Goal: Information Seeking & Learning: Learn about a topic

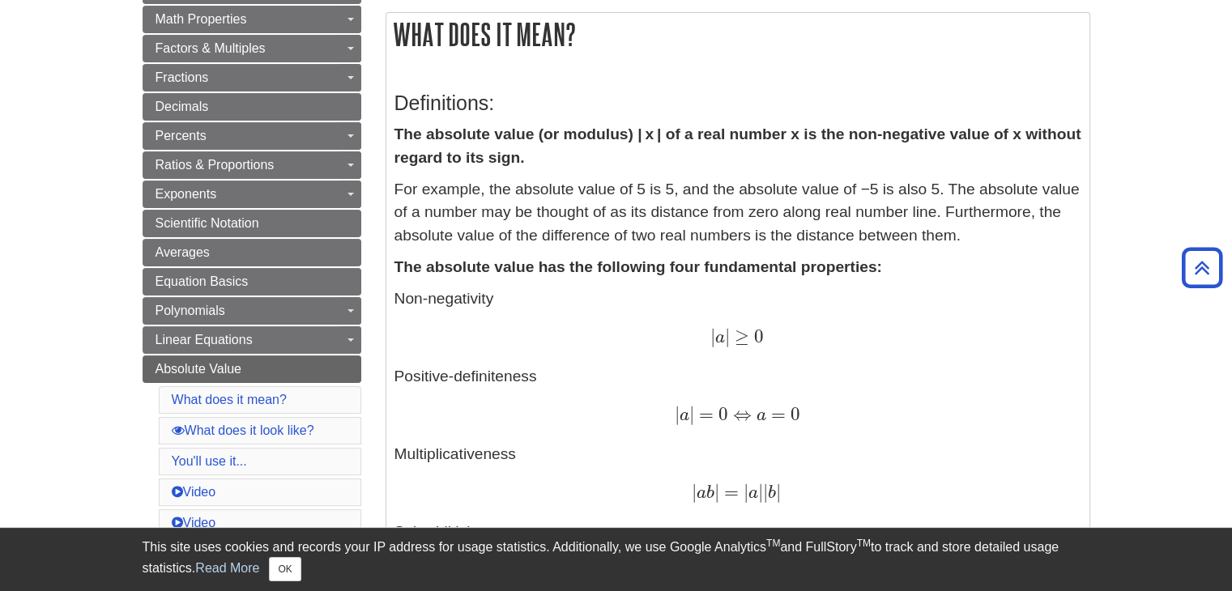
scroll to position [284, 0]
drag, startPoint x: 717, startPoint y: 130, endPoint x: 768, endPoint y: 134, distance: 51.2
click at [768, 134] on strong "The absolute value (or modulus) | x | of a real number x is the non-negative va…" at bounding box center [738, 145] width 687 height 41
drag, startPoint x: 749, startPoint y: 130, endPoint x: 663, endPoint y: 117, distance: 87.5
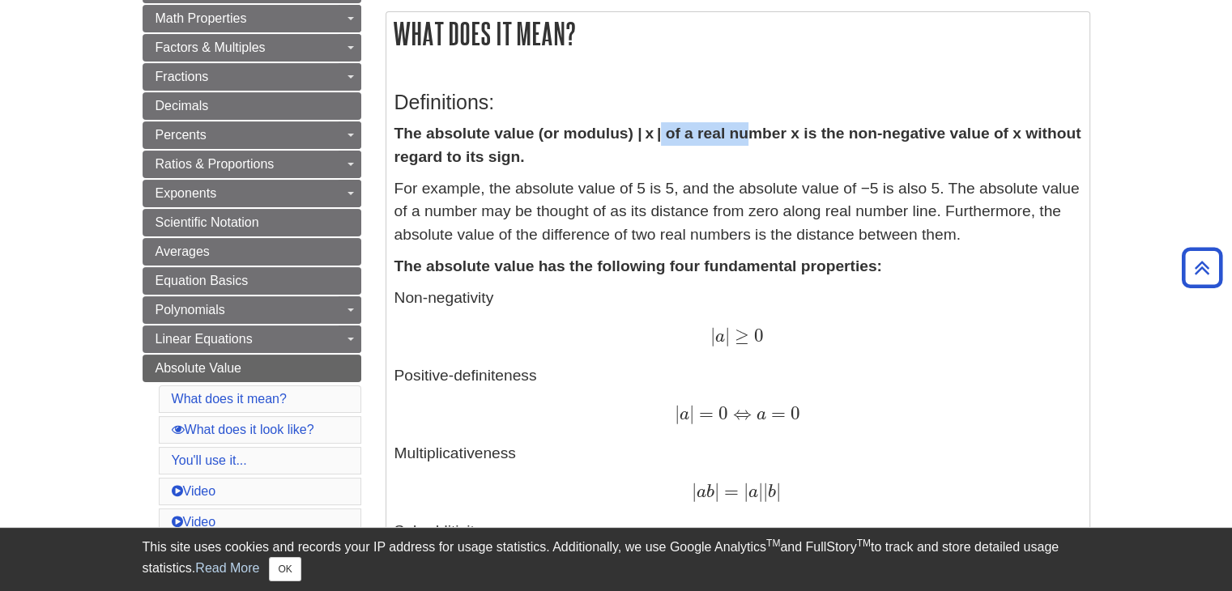
drag, startPoint x: 756, startPoint y: 130, endPoint x: 786, endPoint y: 134, distance: 30.2
click at [786, 134] on strong "The absolute value (or modulus) | x | of a real number x is the non-negative va…" at bounding box center [738, 145] width 687 height 41
click at [785, 134] on strong "The absolute value (or modulus) | x | of a real number x is the non-negative va…" at bounding box center [738, 145] width 687 height 41
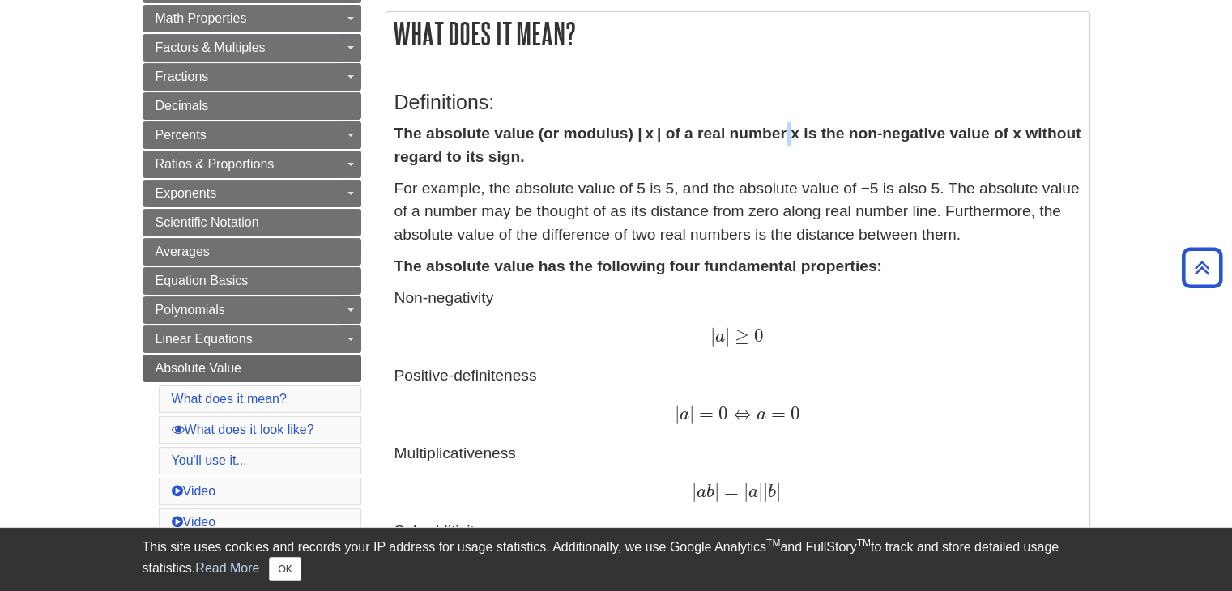
click at [785, 130] on strong "The absolute value (or modulus) | x | of a real number x is the non-negative va…" at bounding box center [738, 145] width 687 height 41
click at [783, 139] on strong "The absolute value (or modulus) | x | of a real number x is the non-negative va…" at bounding box center [738, 145] width 687 height 41
drag, startPoint x: 425, startPoint y: 263, endPoint x: 425, endPoint y: 240, distance: 23.5
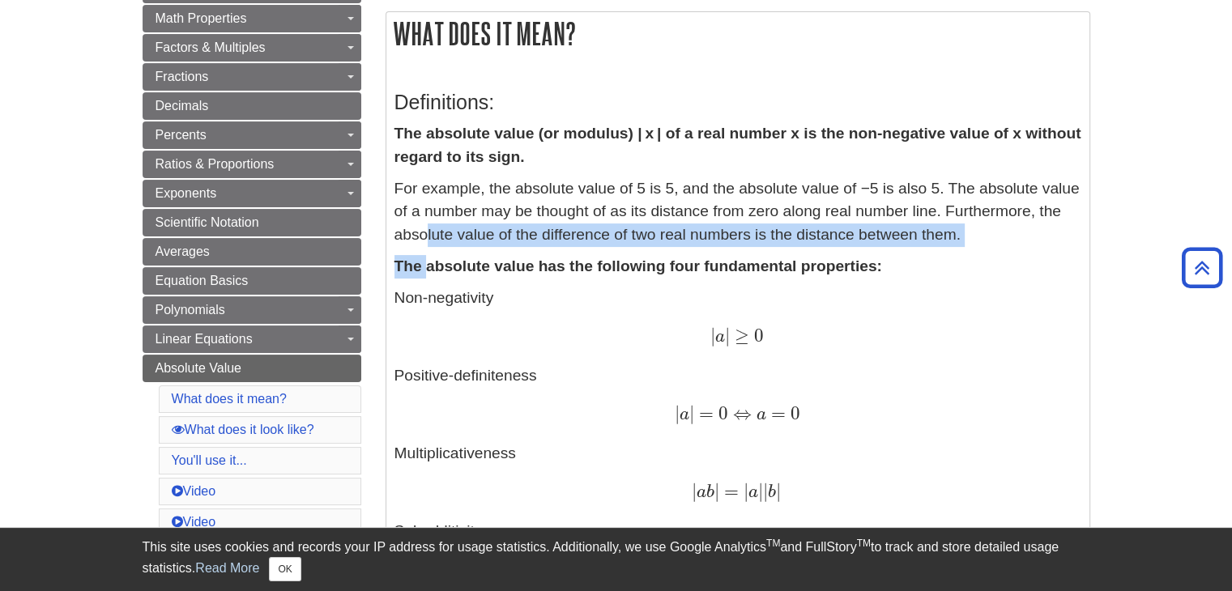
click at [425, 240] on p "For example, the absolute value of 5 is 5, and the absolute value of −5 is also…" at bounding box center [738, 212] width 687 height 70
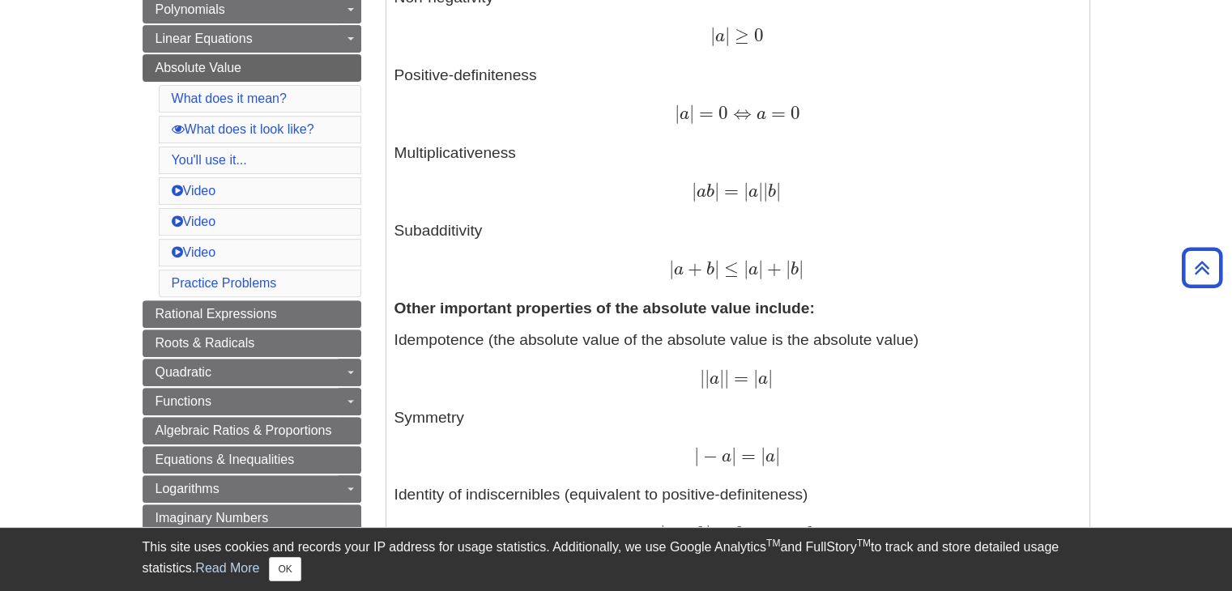
scroll to position [583, 0]
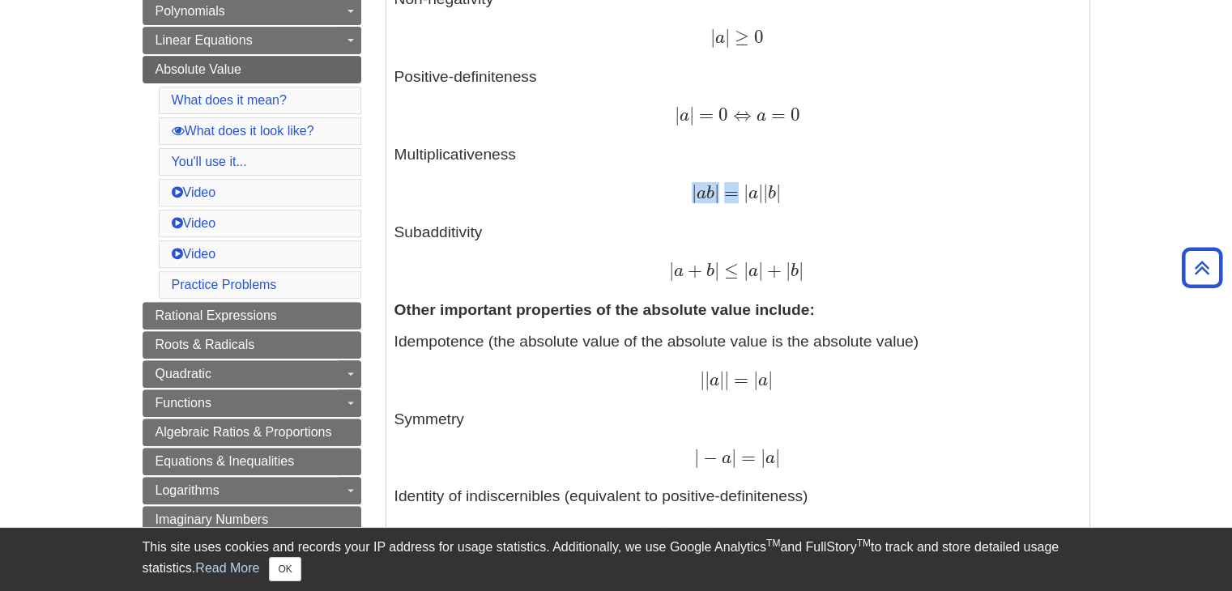
drag, startPoint x: 685, startPoint y: 186, endPoint x: 743, endPoint y: 199, distance: 59.6
click at [743, 199] on div "| a b | = | a | | b | | a b | = | a | | b |" at bounding box center [738, 193] width 687 height 23
click at [743, 199] on span "|" at bounding box center [744, 191] width 10 height 21
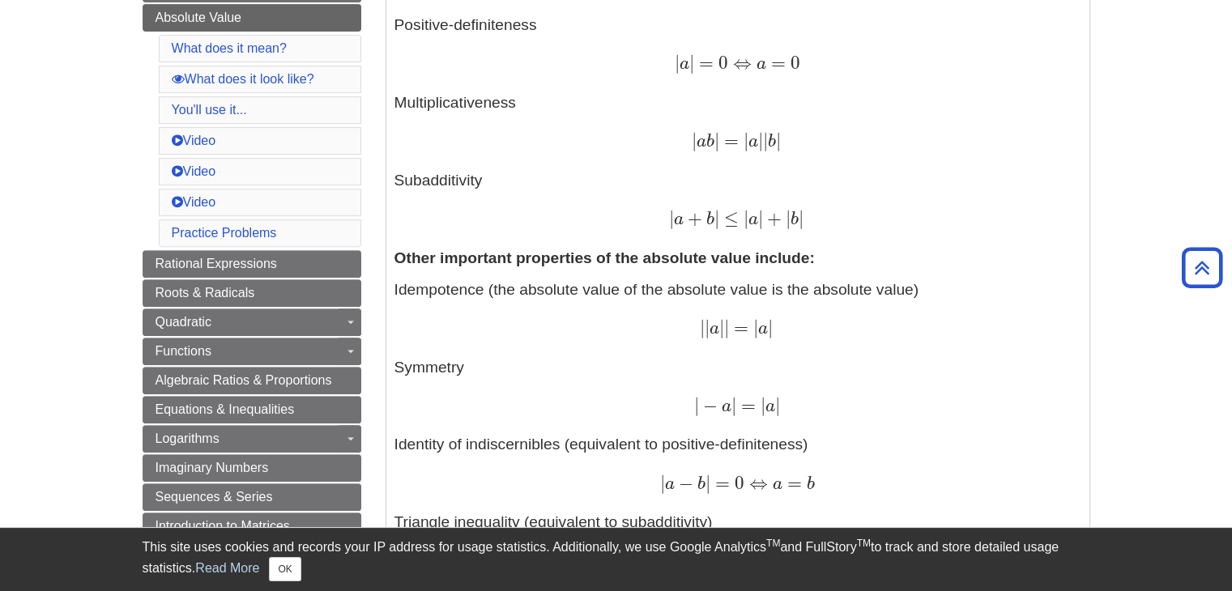
scroll to position [638, 0]
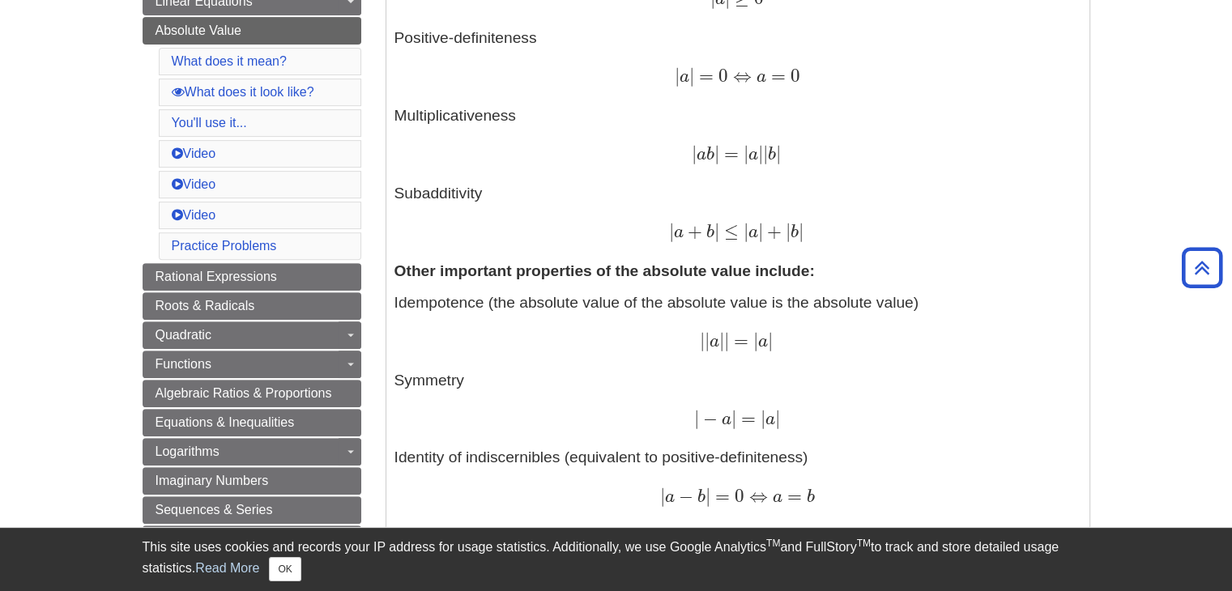
click at [668, 160] on div "| a b | = | a | | b | | a b | = | a | | b |" at bounding box center [738, 154] width 687 height 23
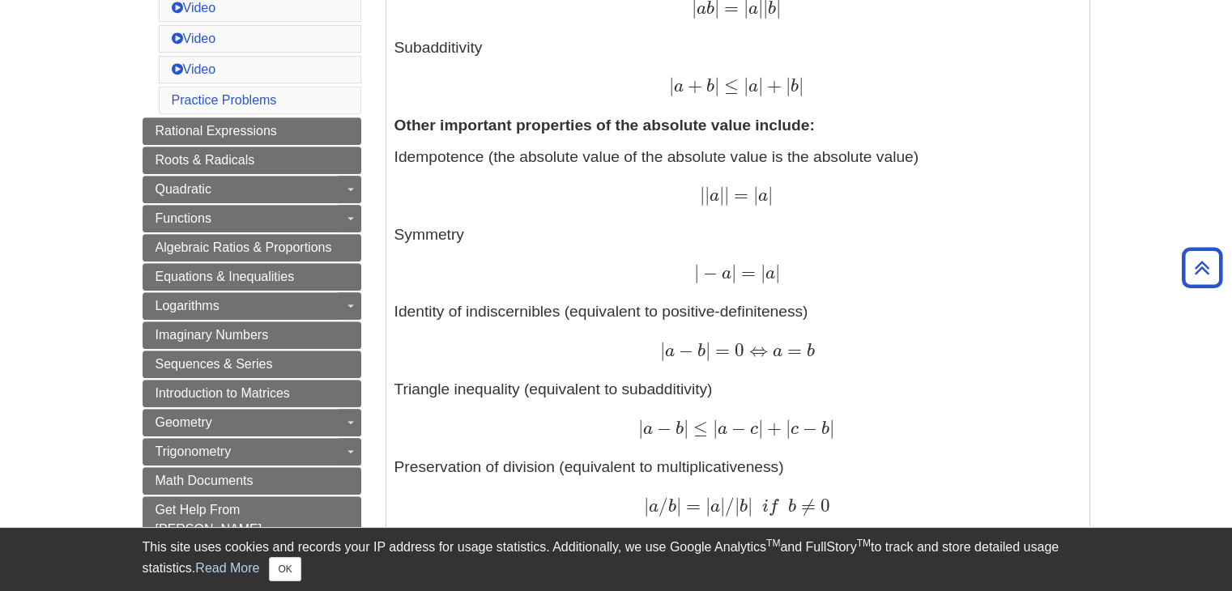
scroll to position [768, 0]
drag, startPoint x: 755, startPoint y: 163, endPoint x: 815, endPoint y: 180, distance: 62.3
click at [815, 180] on p "Idempotence (the absolute value of the absolute value is the absolute value) | …" at bounding box center [738, 371] width 687 height 451
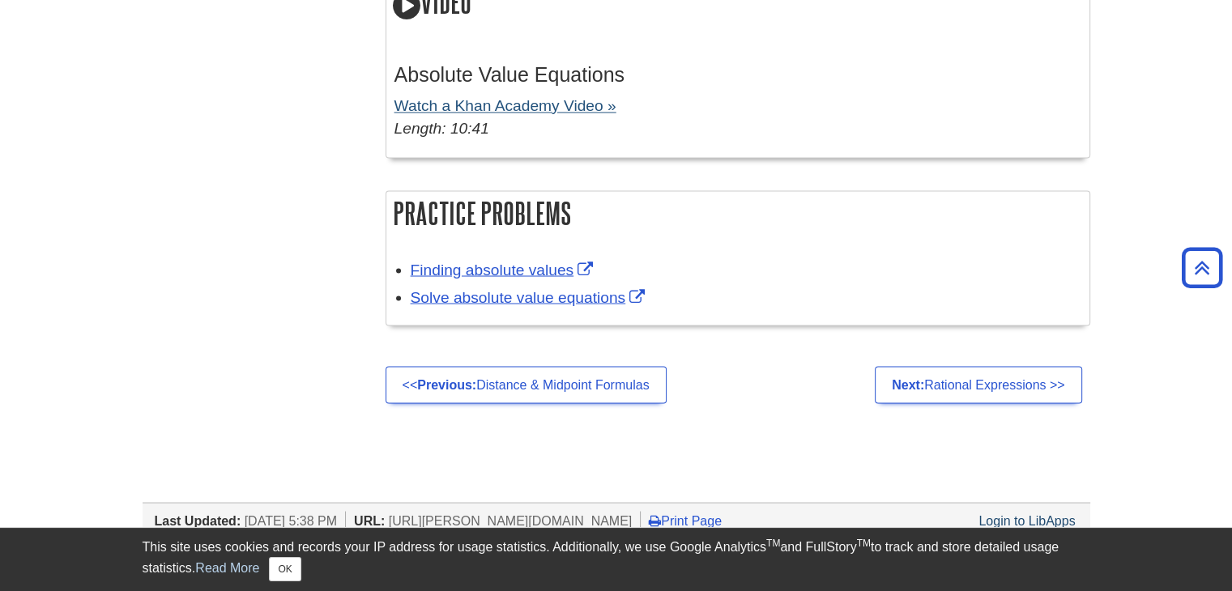
scroll to position [3194, 0]
